Goal: Check status

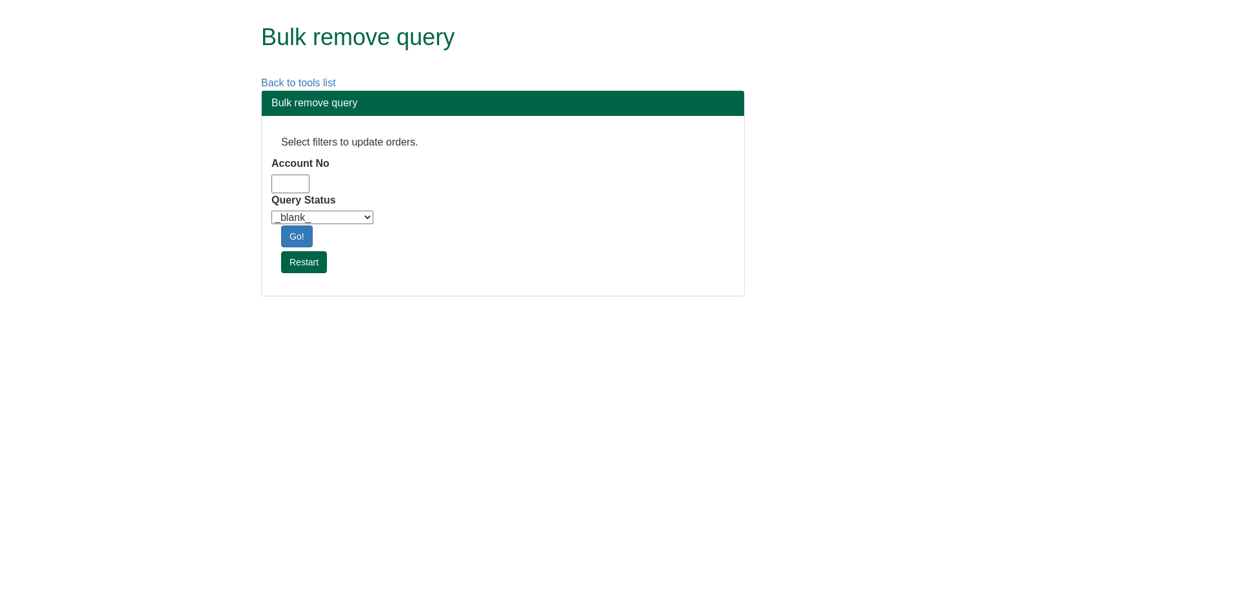
click at [299, 188] on input "Account No" at bounding box center [290, 184] width 38 height 19
type input "adm10"
click at [308, 216] on select "_blank_ Customer Credit_Control Purchasing Internal Other Address High_Value Co…" at bounding box center [322, 218] width 102 height 14
select select "Automation_Check"
click at [271, 211] on select "_blank_ Customer Credit_Control Purchasing Internal Other Address High_Value Co…" at bounding box center [322, 218] width 102 height 14
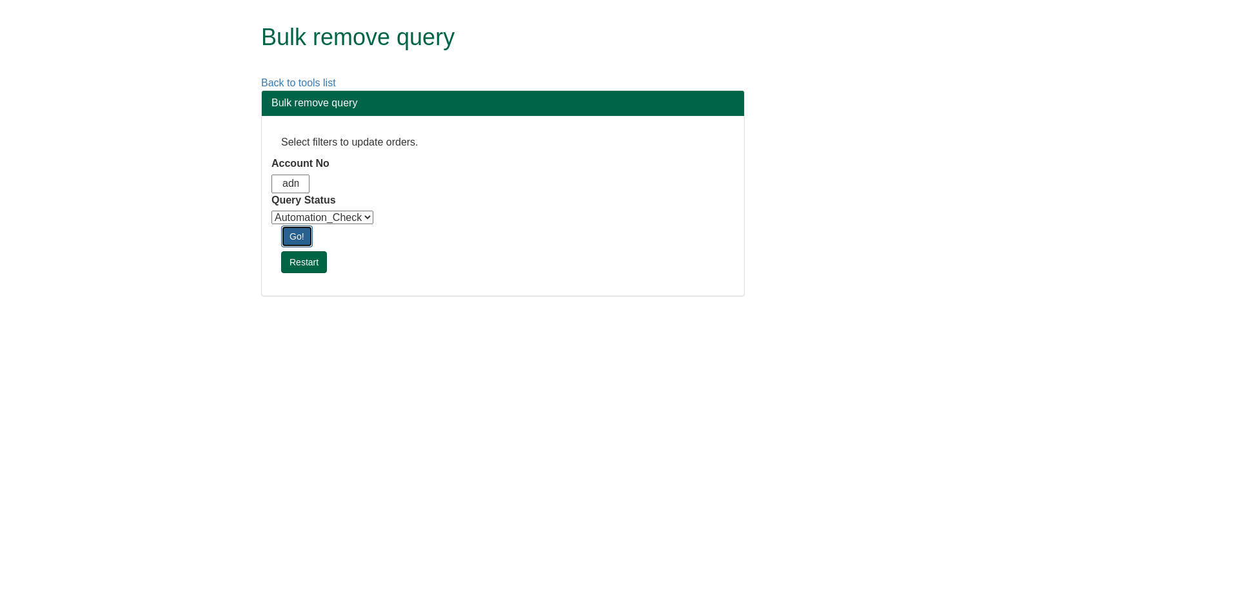
click at [309, 235] on link "Go!" at bounding box center [297, 237] width 32 height 22
